Goal: Information Seeking & Learning: Learn about a topic

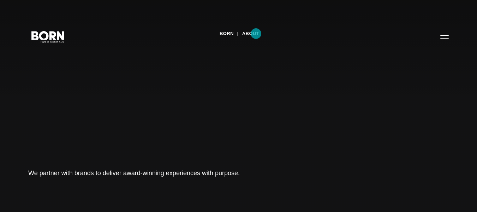
click at [256, 34] on link "About" at bounding box center [250, 33] width 17 height 11
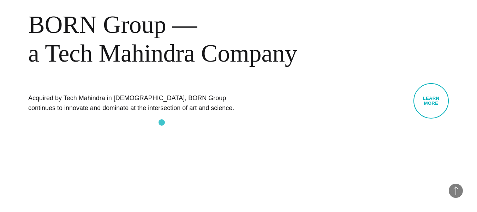
scroll to position [277, 0]
click at [434, 98] on link "Learn More" at bounding box center [431, 100] width 35 height 35
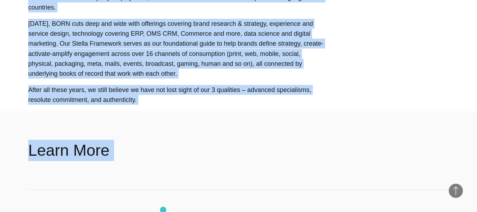
scroll to position [519, 0]
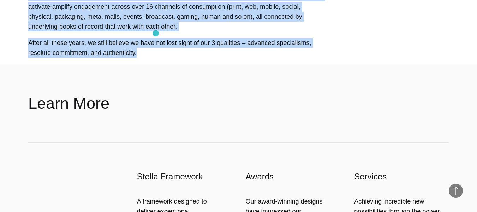
drag, startPoint x: 31, startPoint y: 48, endPoint x: 155, endPoint y: 33, distance: 124.9
copy div "Lor Ipsumdo Si ametcon Adipi 2el, 1071 sedd eiu tempori utlabo etdol magnaali E…"
